Goal: Information Seeking & Learning: Learn about a topic

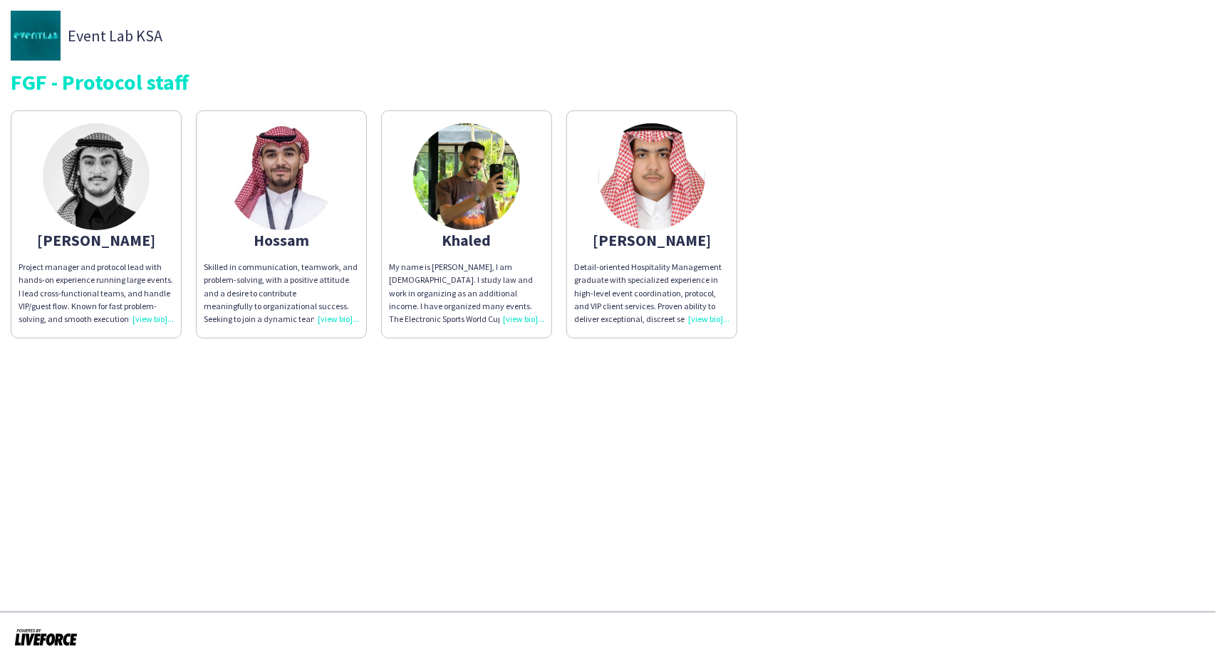
click at [152, 320] on div "Project manager and protocol lead with hands-on experience running large events…" at bounding box center [96, 293] width 155 height 65
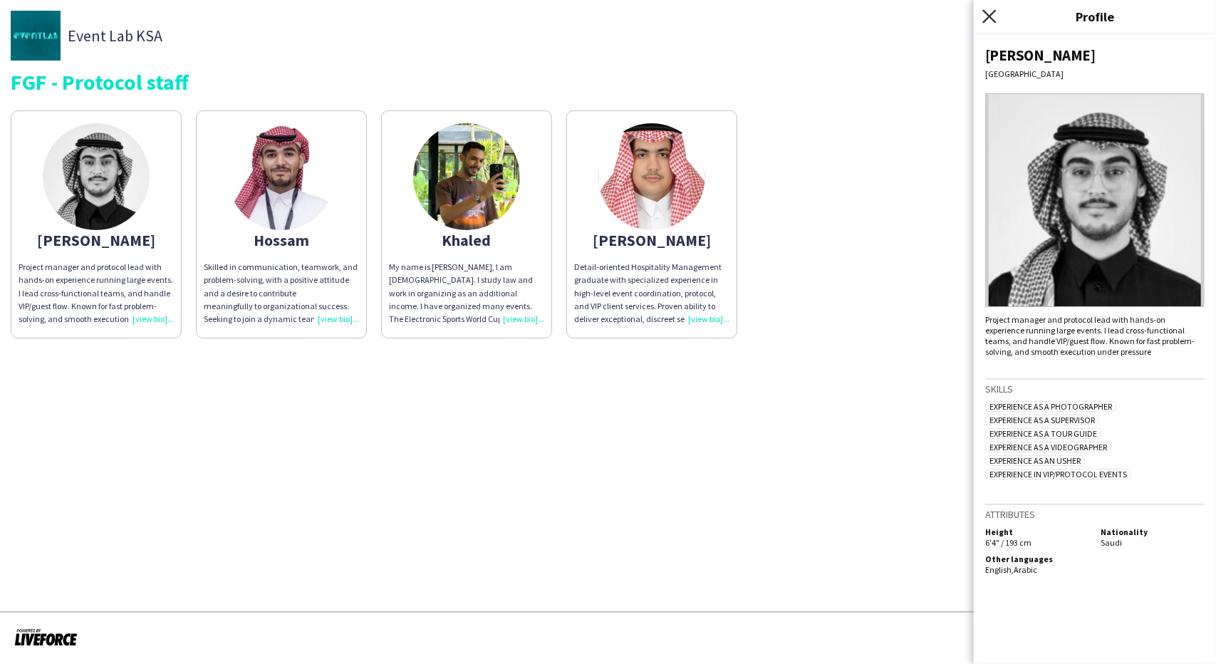
click at [996, 11] on icon at bounding box center [990, 16] width 14 height 14
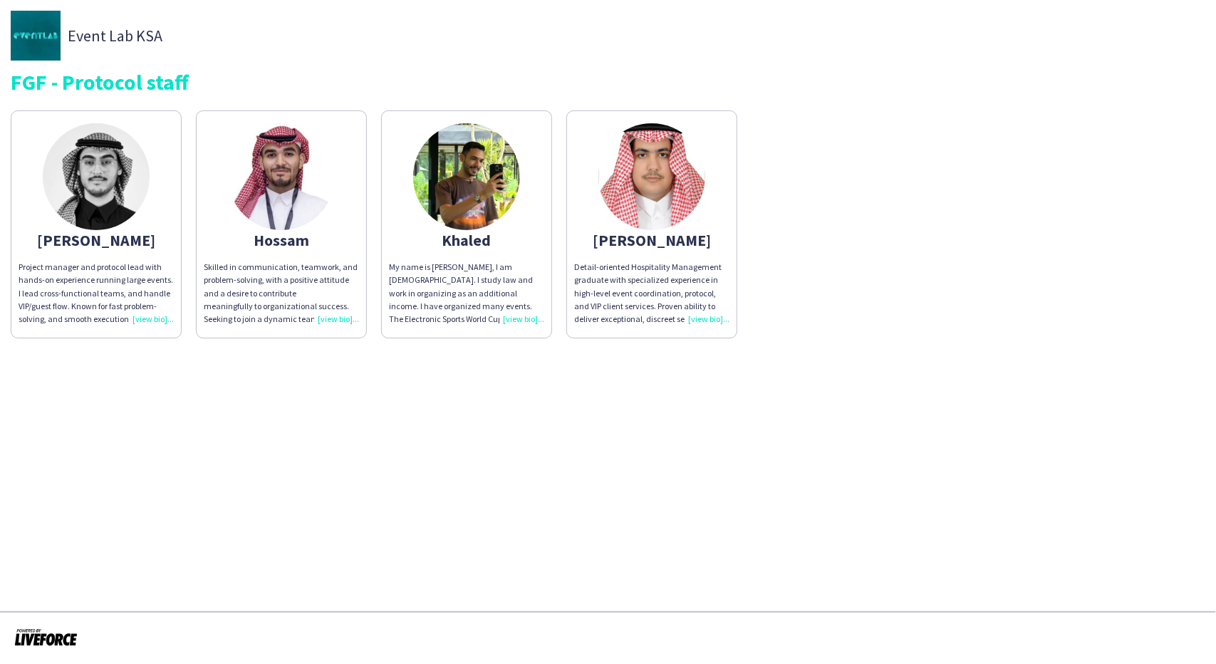
click at [341, 312] on div "Skilled in communication, teamwork, and problem-solving, with a positive attitu…" at bounding box center [281, 293] width 155 height 65
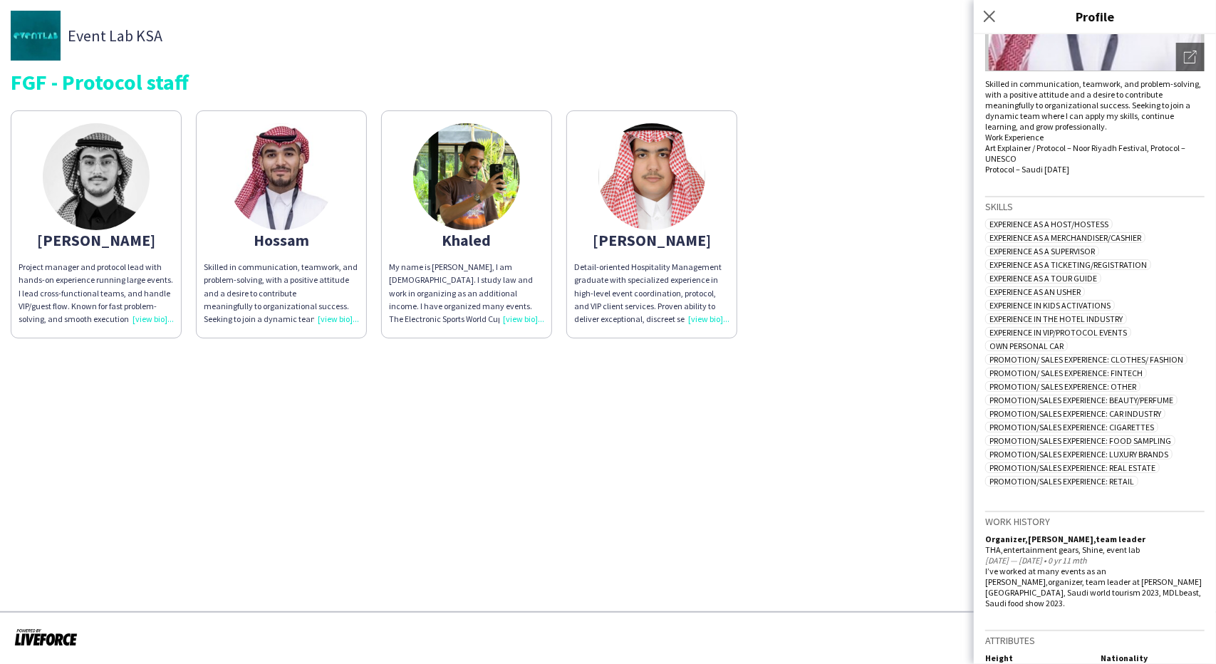
scroll to position [267, 0]
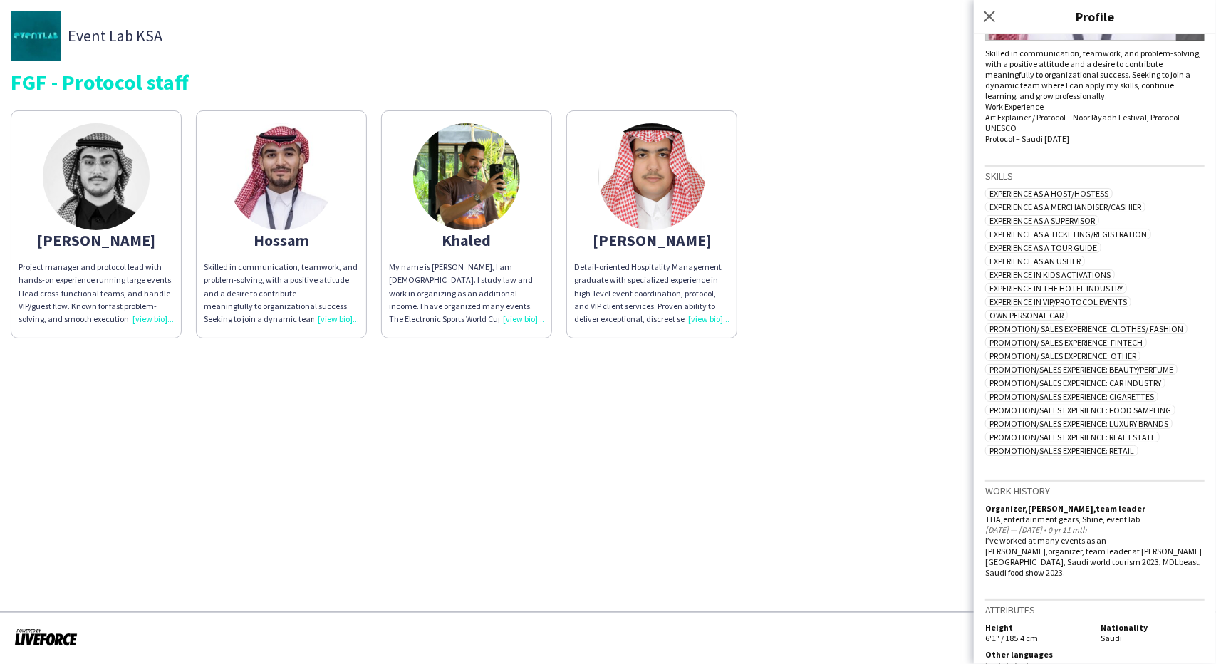
click at [942, 415] on app-share-pages "Event Lab KSA FGF - Protocol staff Adnan Project manager and protocol lead with…" at bounding box center [608, 332] width 1216 height 664
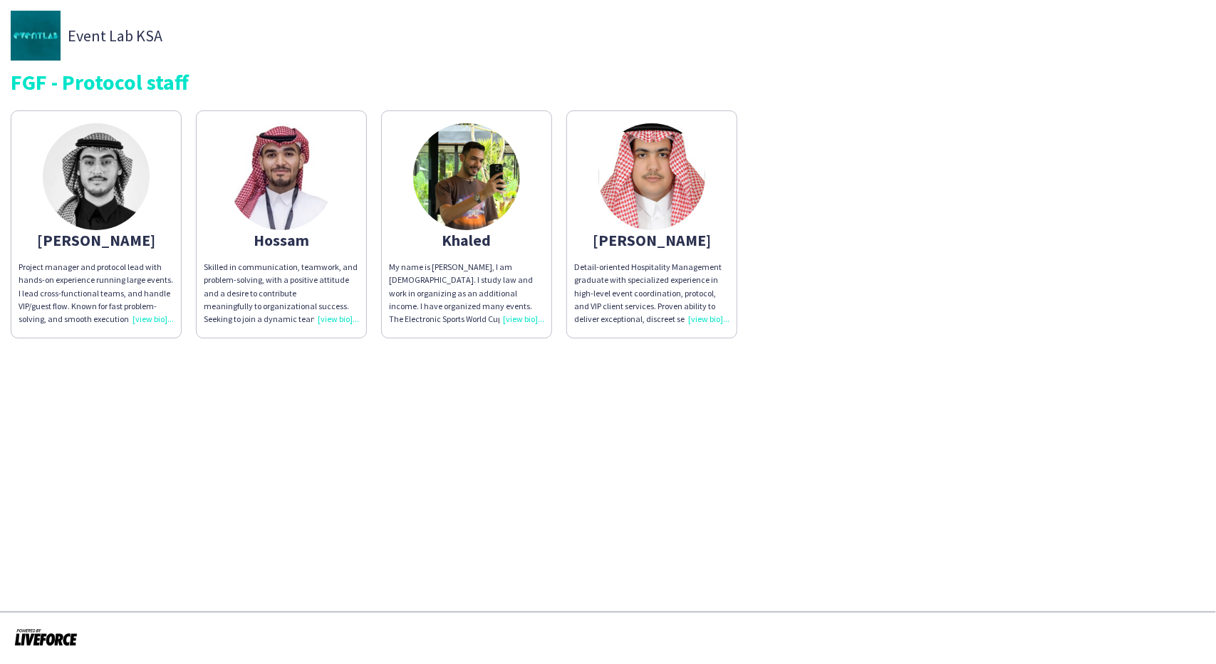
click at [527, 320] on div "My name is [PERSON_NAME], I am [DEMOGRAPHIC_DATA]. I study law and work in orga…" at bounding box center [466, 293] width 155 height 65
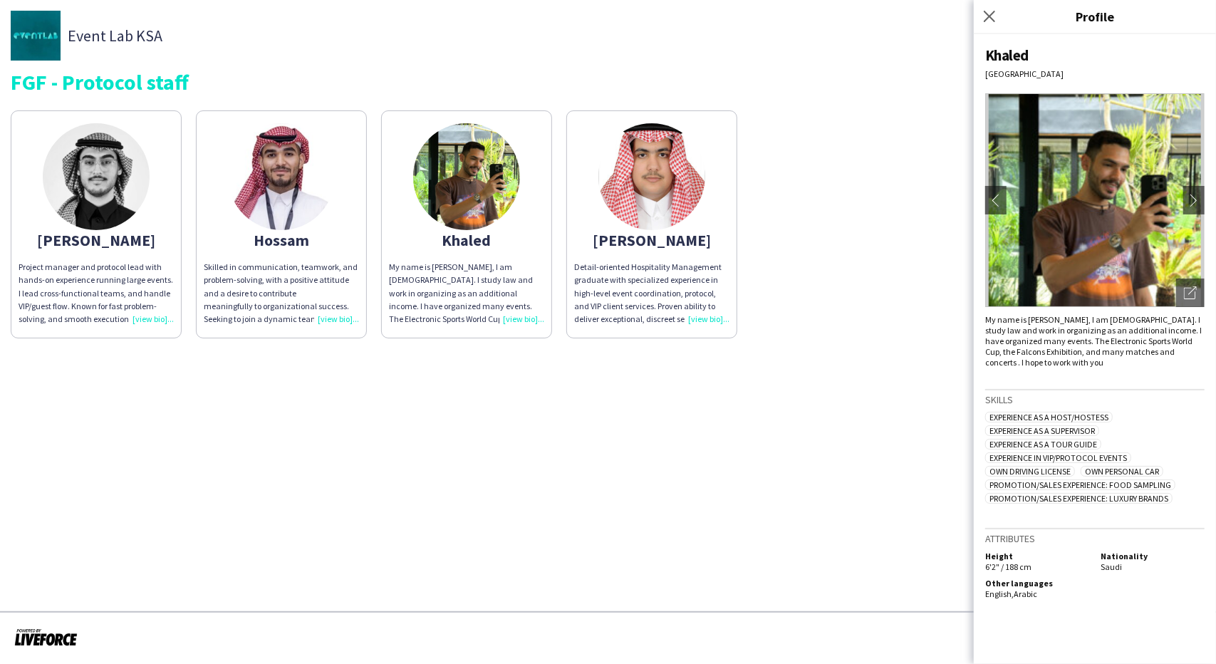
click at [904, 443] on app-share-pages "Event Lab KSA FGF - Protocol staff Adnan Project manager and protocol lead with…" at bounding box center [608, 332] width 1216 height 664
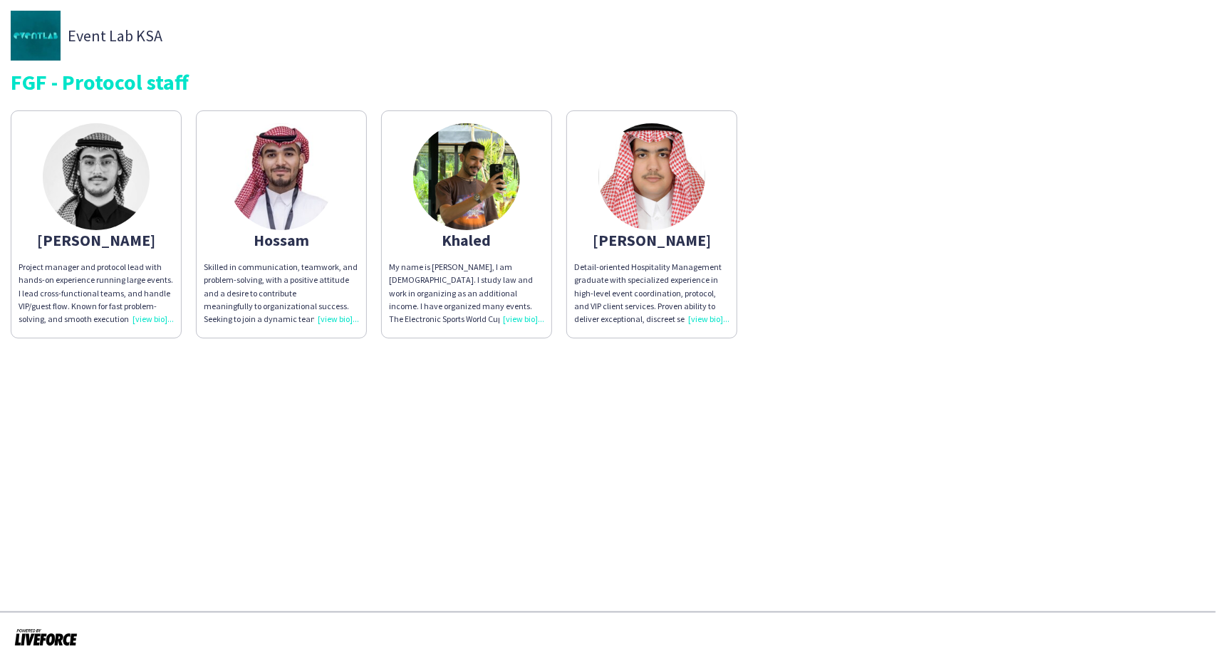
click at [150, 320] on div "Project manager and protocol lead with hands-on experience running large events…" at bounding box center [96, 293] width 155 height 65
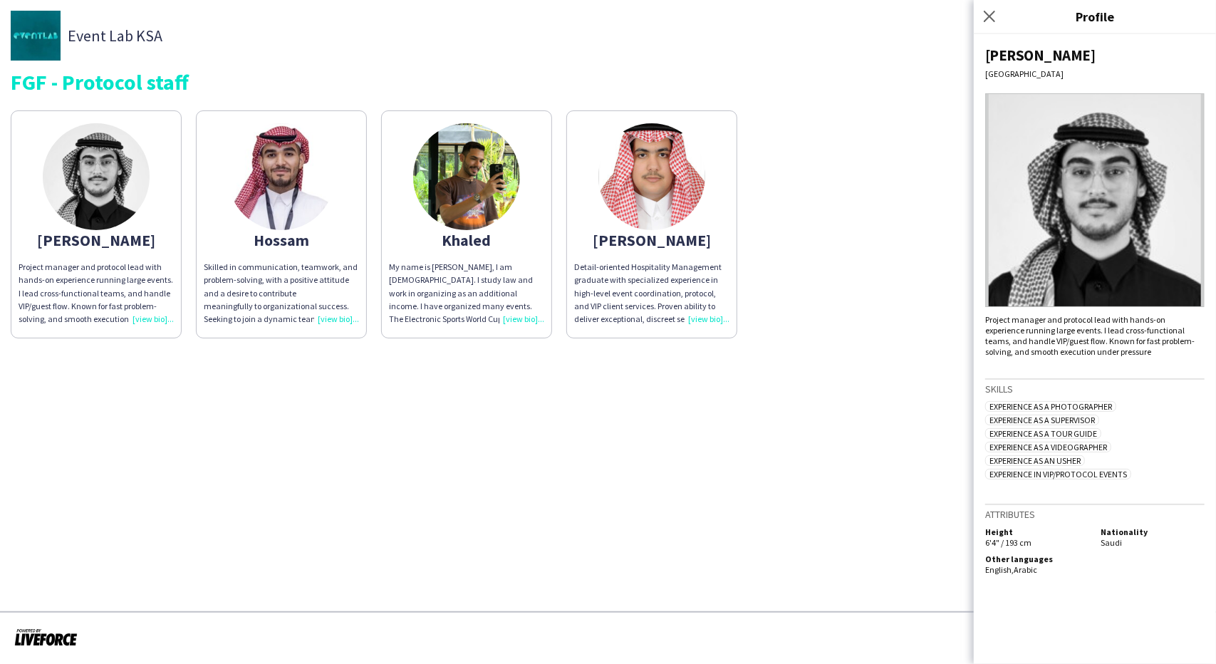
click at [641, 219] on img at bounding box center [652, 176] width 107 height 107
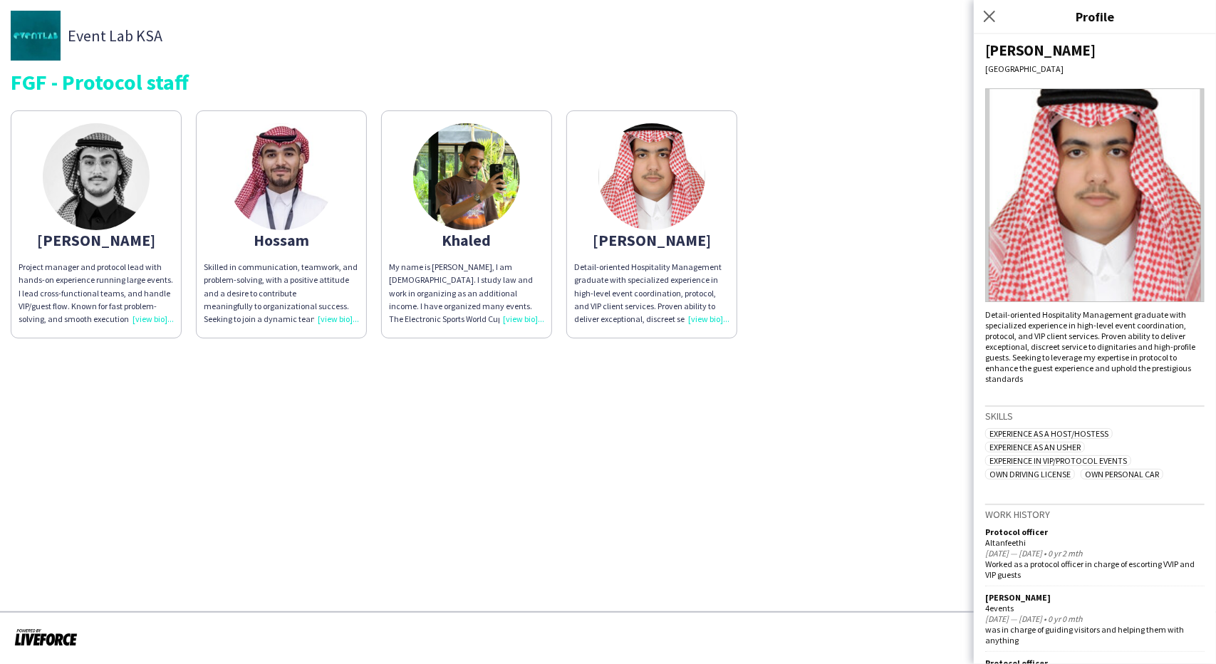
scroll to position [0, 0]
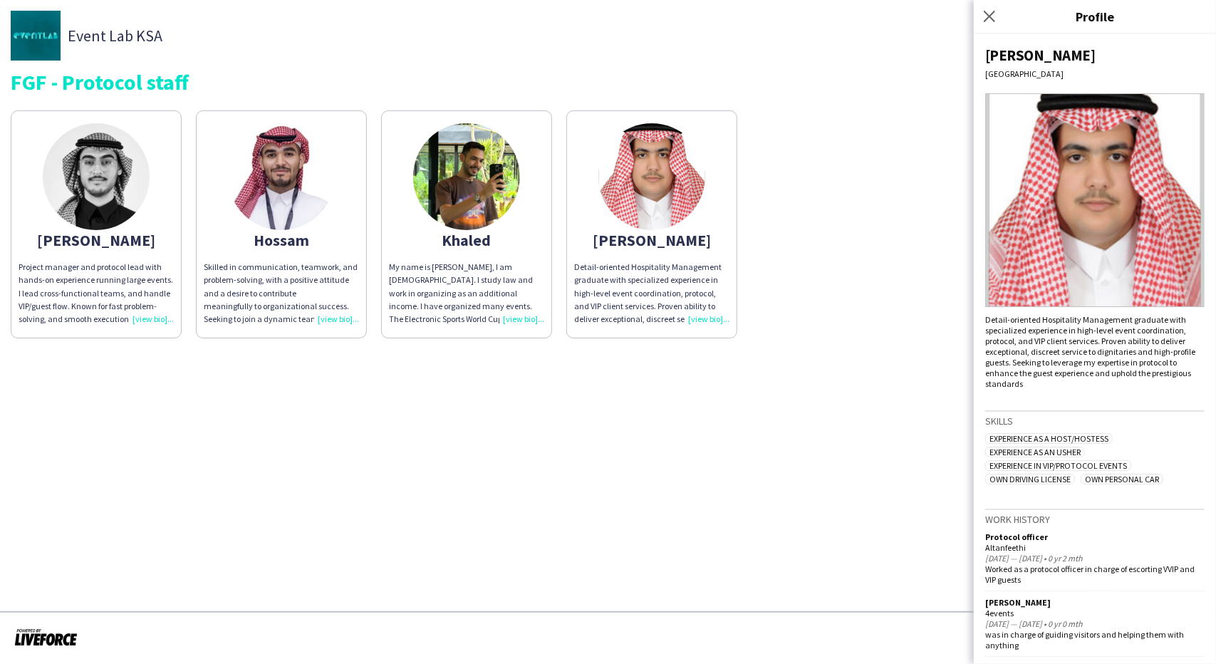
click at [479, 244] on div "Khaled" at bounding box center [466, 240] width 155 height 13
